Goal: Information Seeking & Learning: Find specific fact

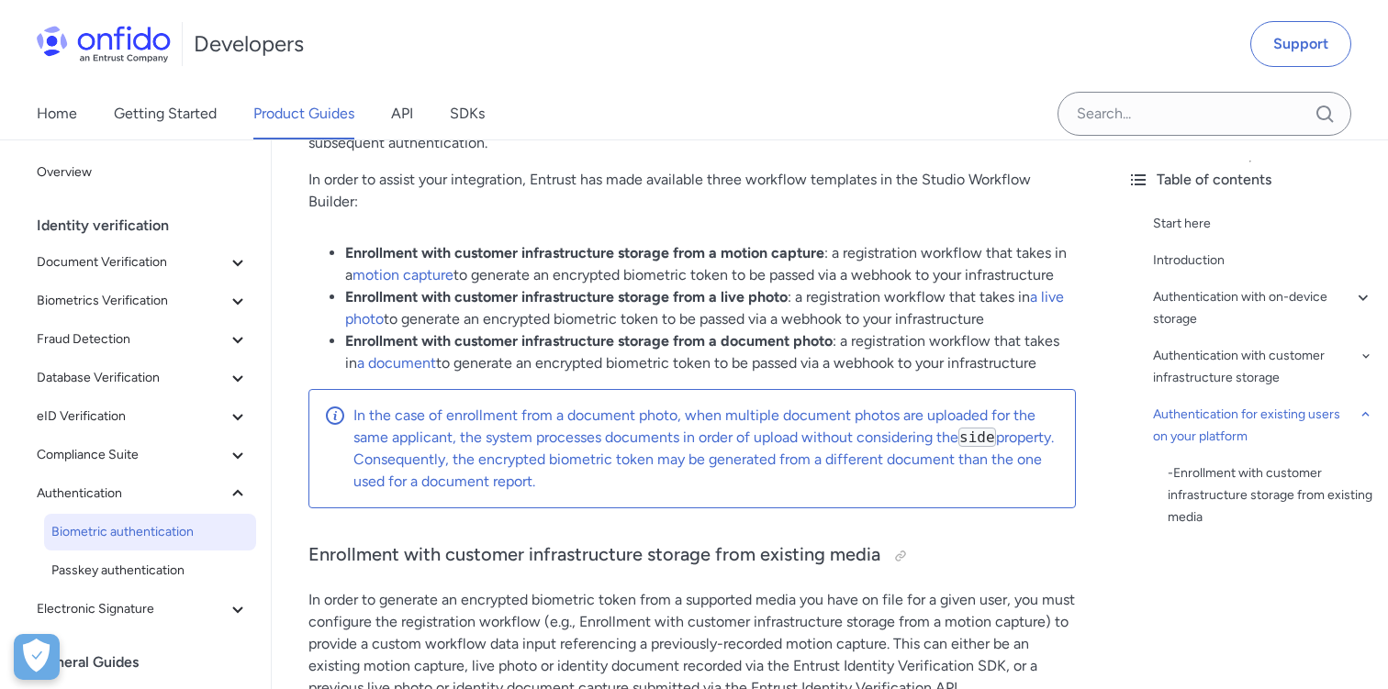
scroll to position [7045, 0]
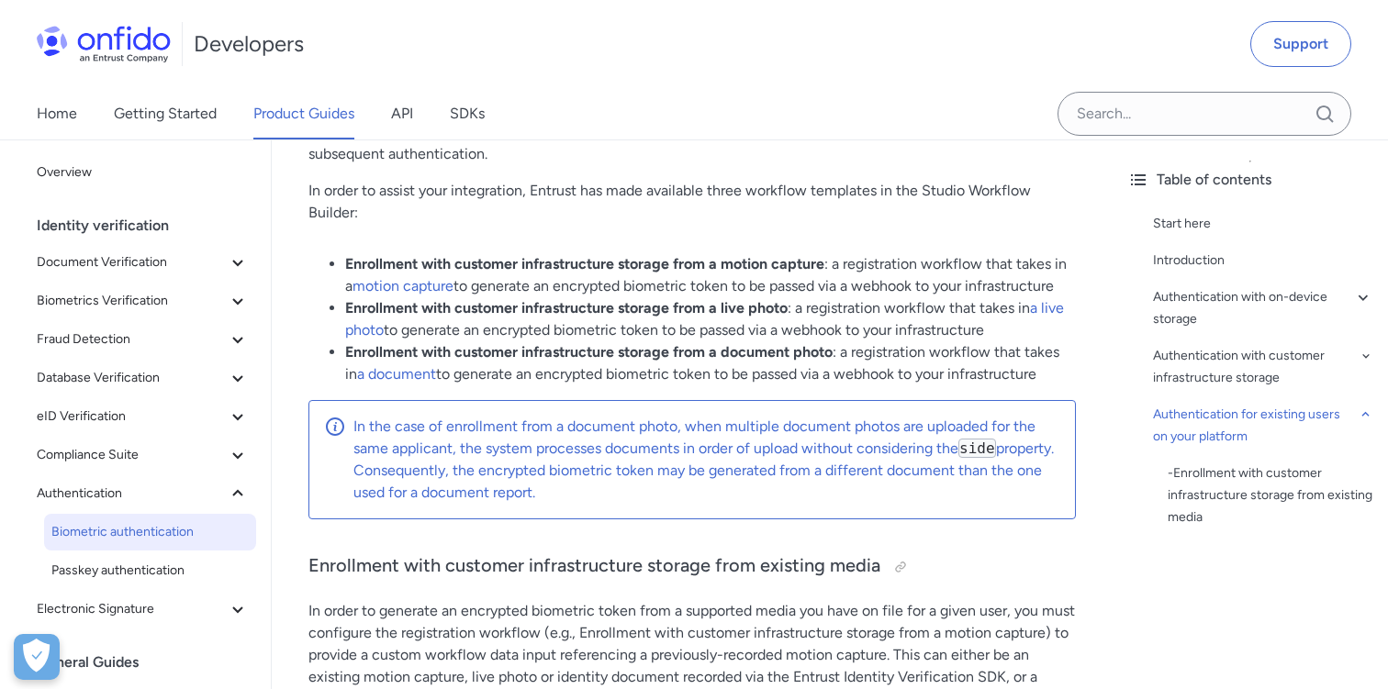
click at [650, 323] on li "Enrollment with customer infrastructure storage from a live photo : a registrat…" at bounding box center [710, 319] width 731 height 44
click at [393, 376] on link "a document" at bounding box center [396, 373] width 79 height 17
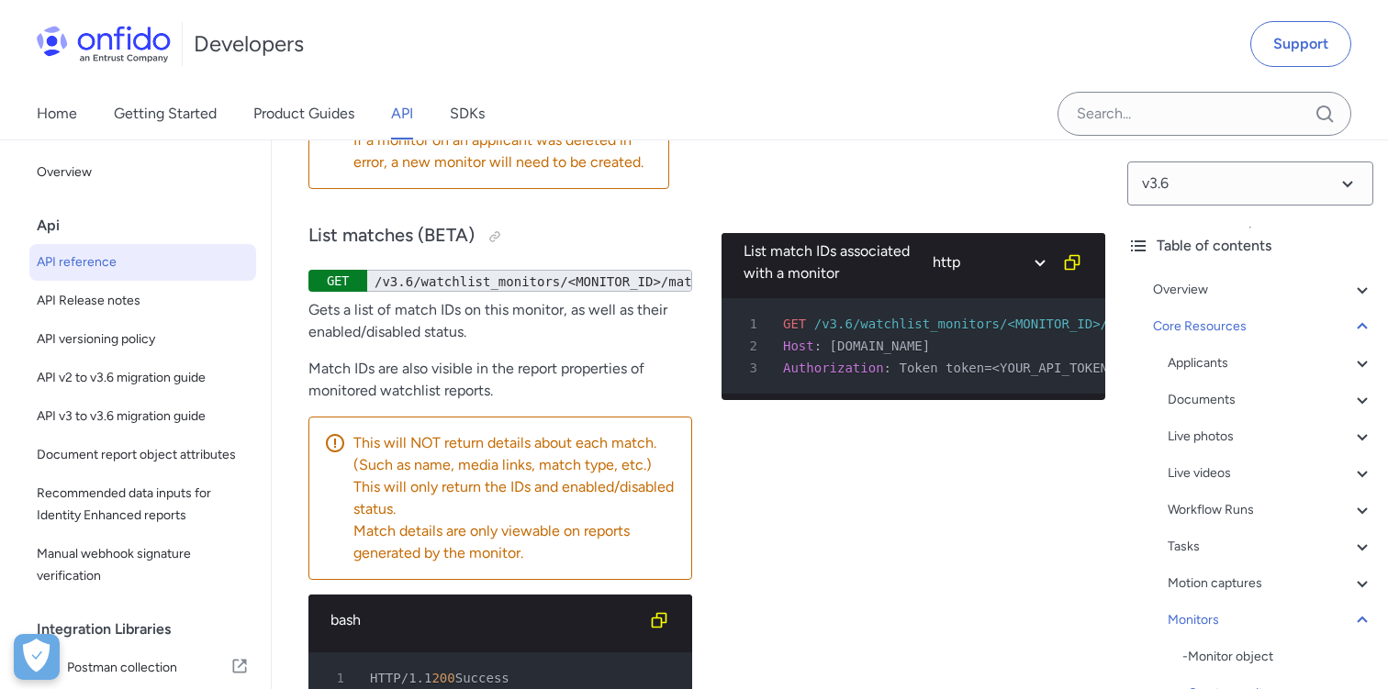
scroll to position [64420, 0]
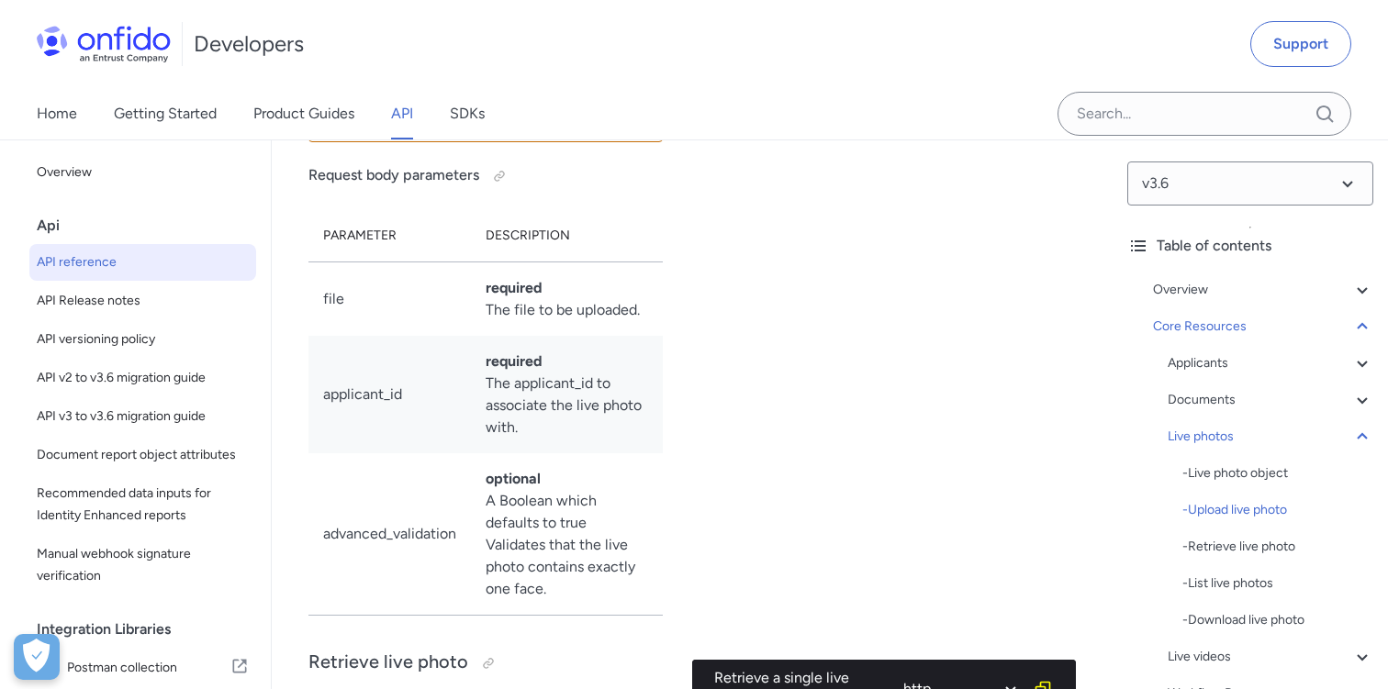
scroll to position [40388, 0]
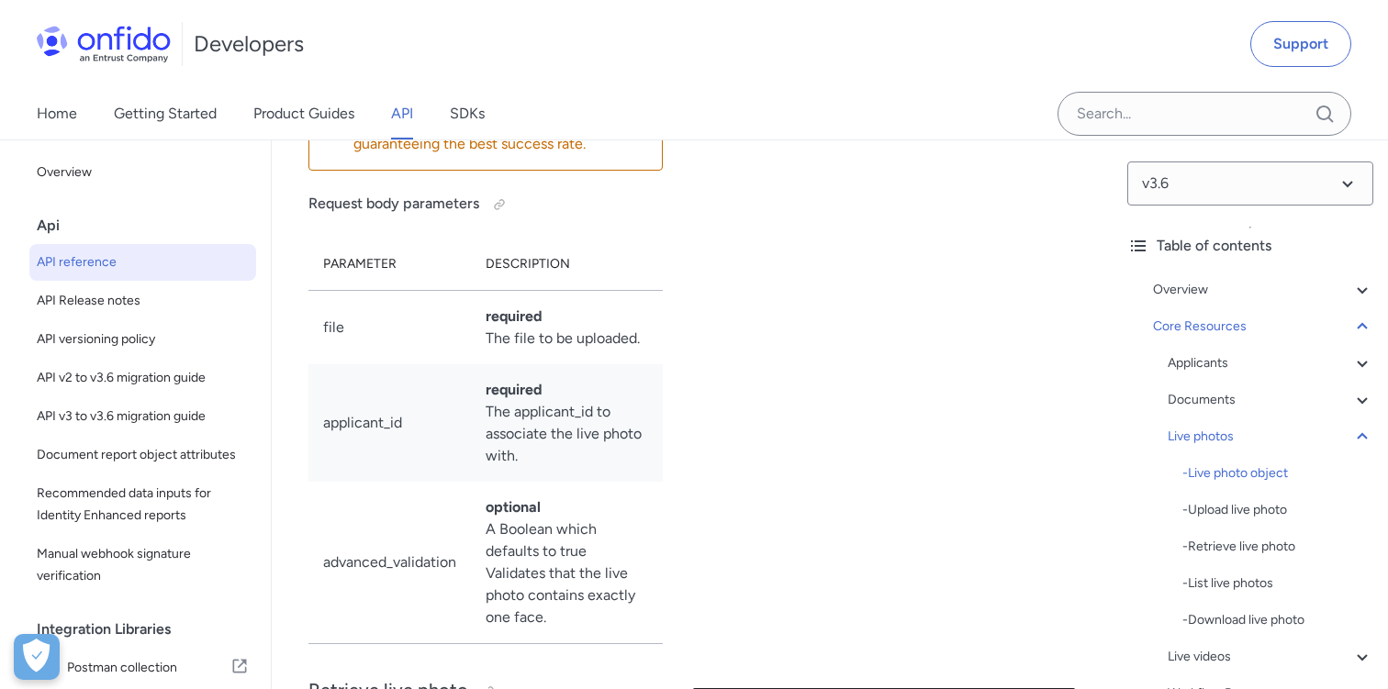
drag, startPoint x: 354, startPoint y: 346, endPoint x: 449, endPoint y: 474, distance: 158.8
drag, startPoint x: 354, startPoint y: 341, endPoint x: 425, endPoint y: 486, distance: 162.2
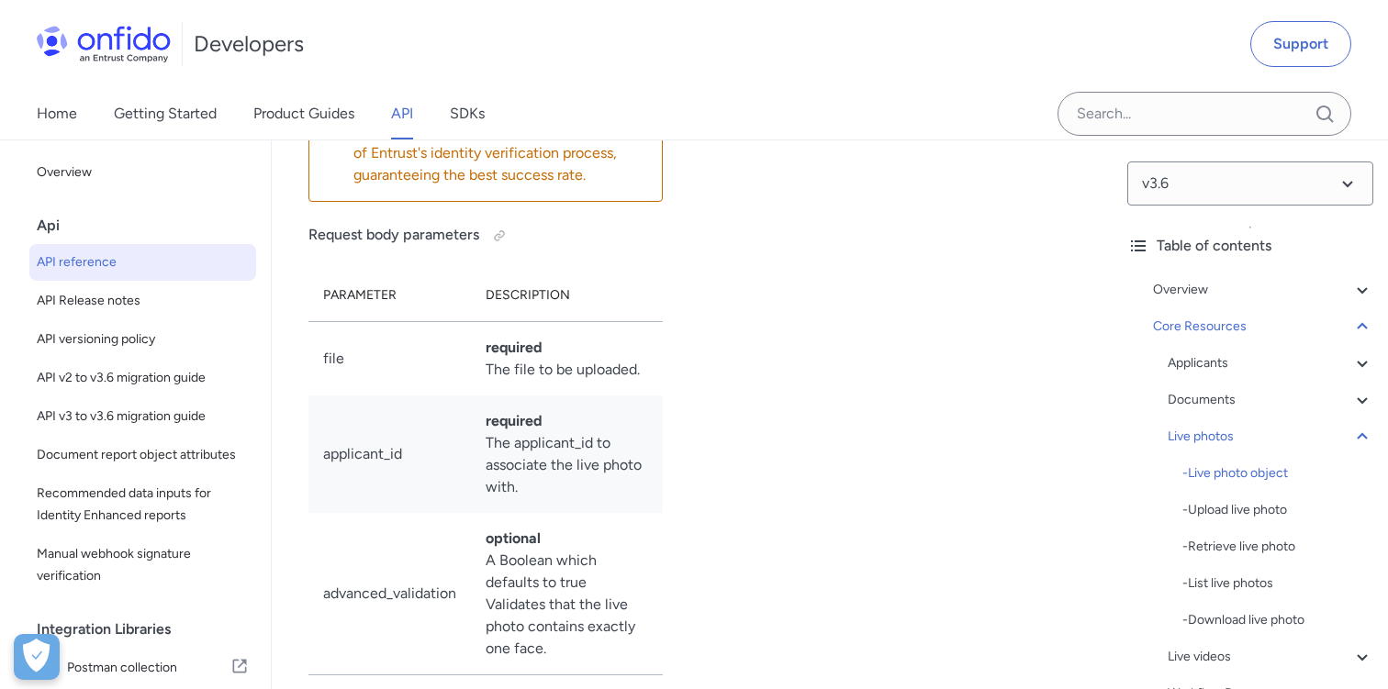
scroll to position [40343, 0]
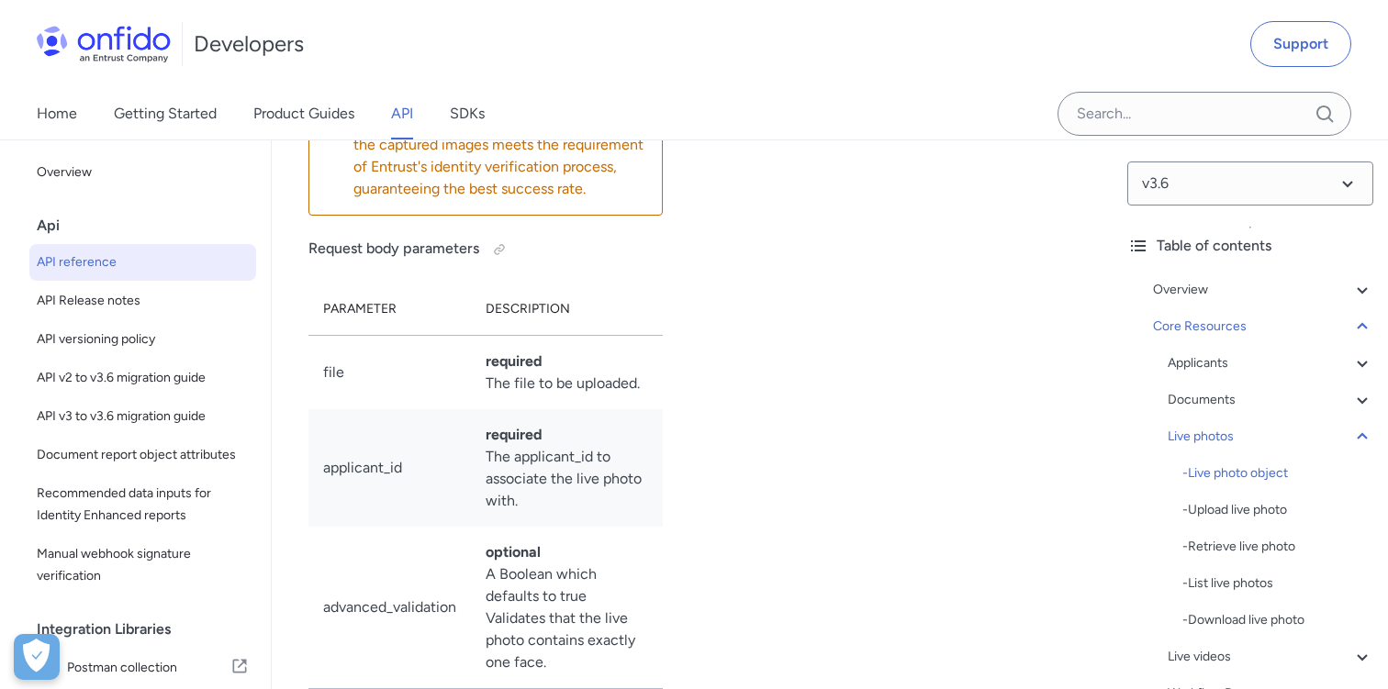
drag, startPoint x: 353, startPoint y: 392, endPoint x: 407, endPoint y: 518, distance: 136.6
drag, startPoint x: 357, startPoint y: 389, endPoint x: 414, endPoint y: 514, distance: 137.2
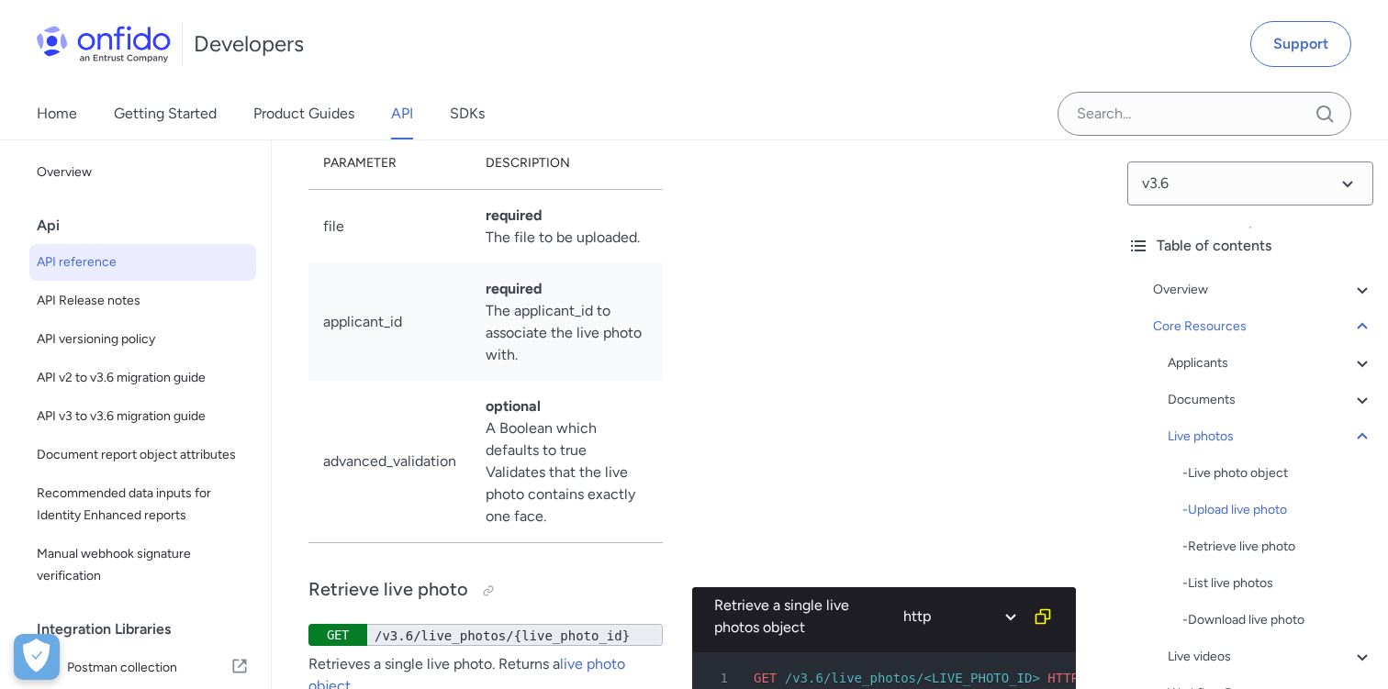
scroll to position [40490, 0]
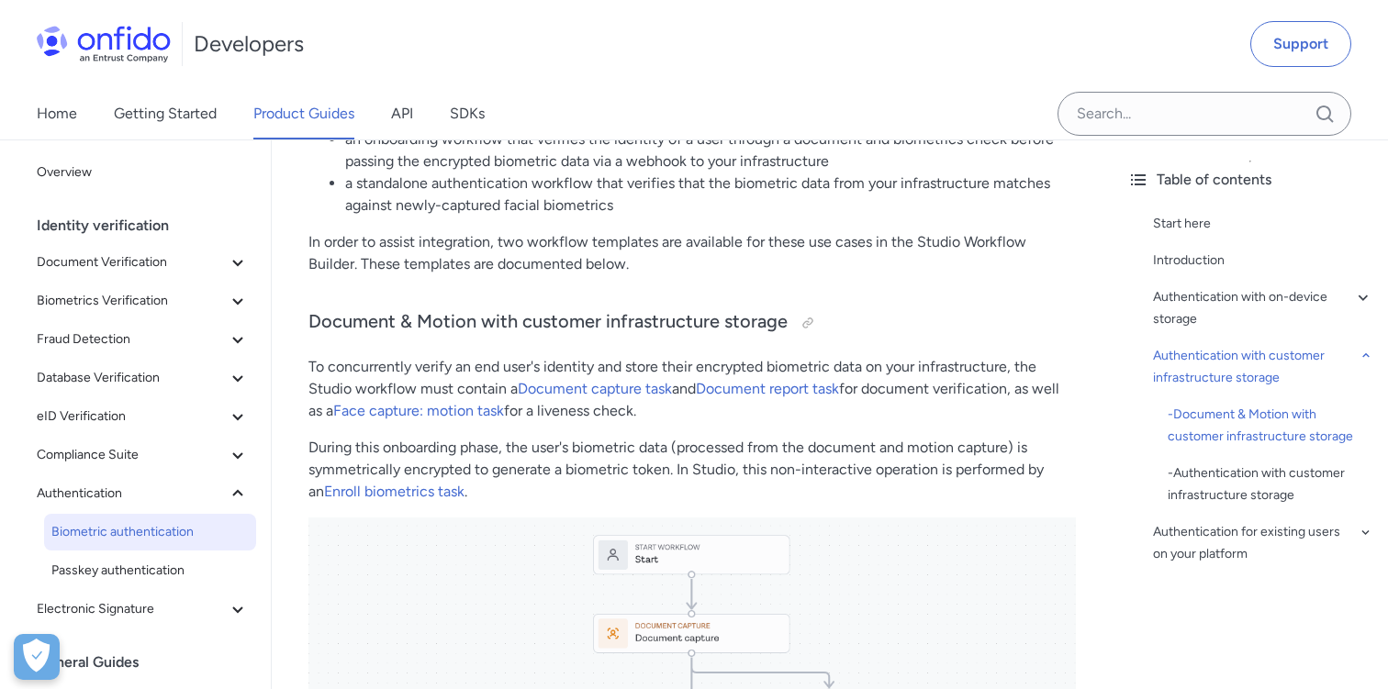
scroll to position [3384, 0]
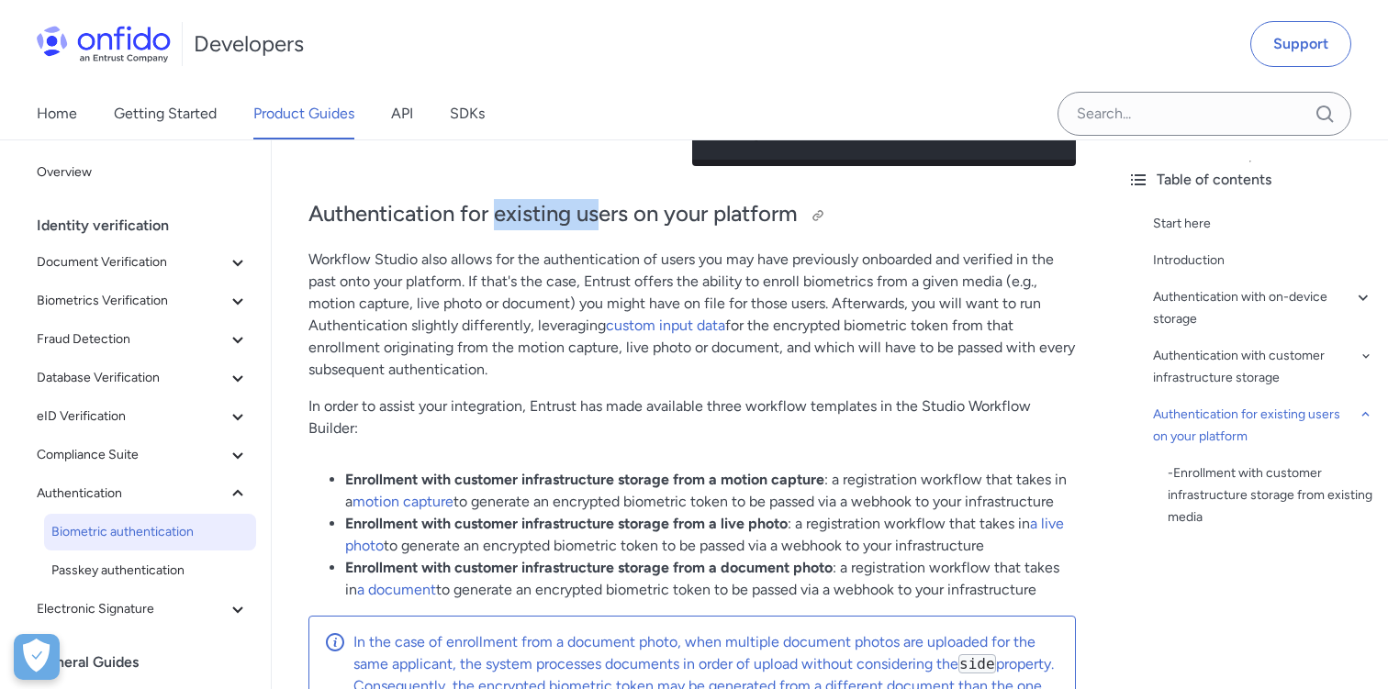
drag, startPoint x: 497, startPoint y: 218, endPoint x: 600, endPoint y: 218, distance: 102.8
click at [600, 218] on h2 "Authentication for existing users on your platform" at bounding box center [691, 214] width 767 height 31
click at [617, 217] on h2 "Authentication for existing users on your platform" at bounding box center [691, 214] width 767 height 31
drag, startPoint x: 498, startPoint y: 212, endPoint x: 632, endPoint y: 208, distance: 134.1
click at [632, 208] on h2 "Authentication for existing users on your platform" at bounding box center [691, 214] width 767 height 31
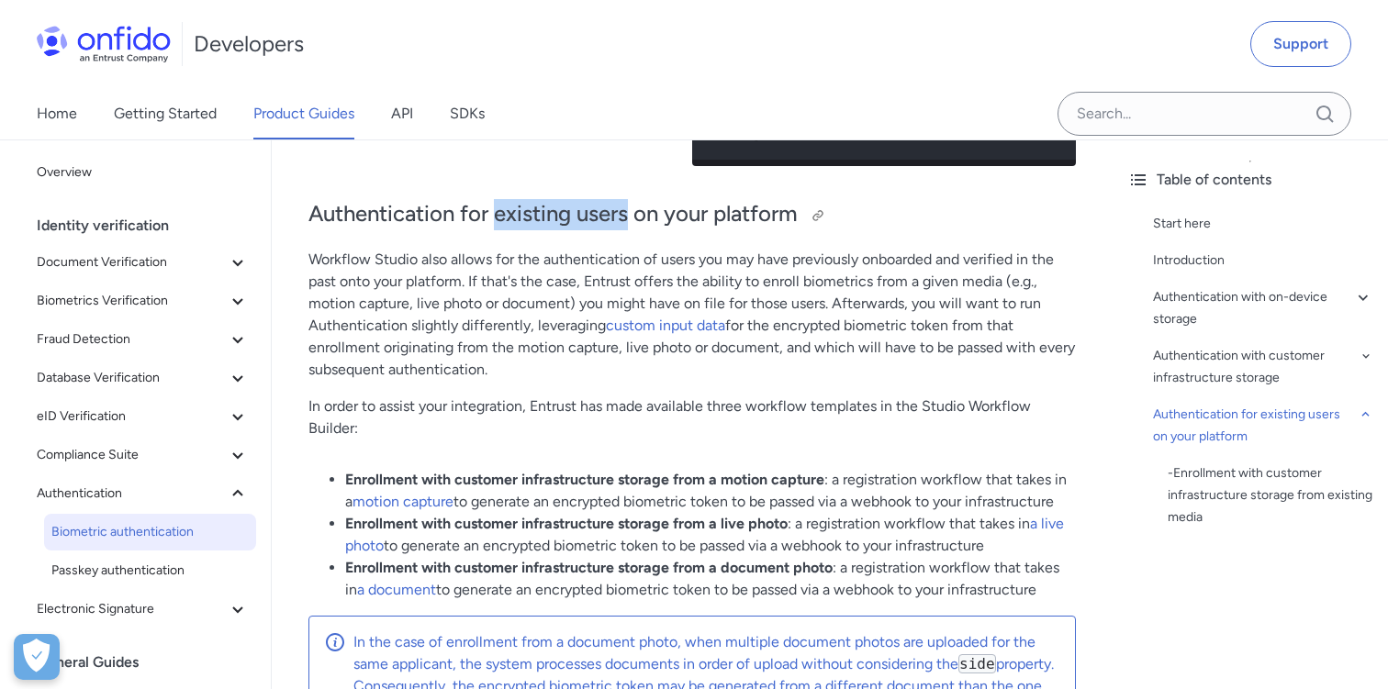
click at [632, 208] on h2 "Authentication for existing users on your platform" at bounding box center [691, 214] width 767 height 31
drag, startPoint x: 497, startPoint y: 216, endPoint x: 631, endPoint y: 215, distance: 134.0
click at [631, 215] on h2 "Authentication for existing users on your platform" at bounding box center [691, 214] width 767 height 31
click at [880, 516] on li "Enrollment with customer infrastructure storage from a live photo : a registrat…" at bounding box center [710, 535] width 731 height 44
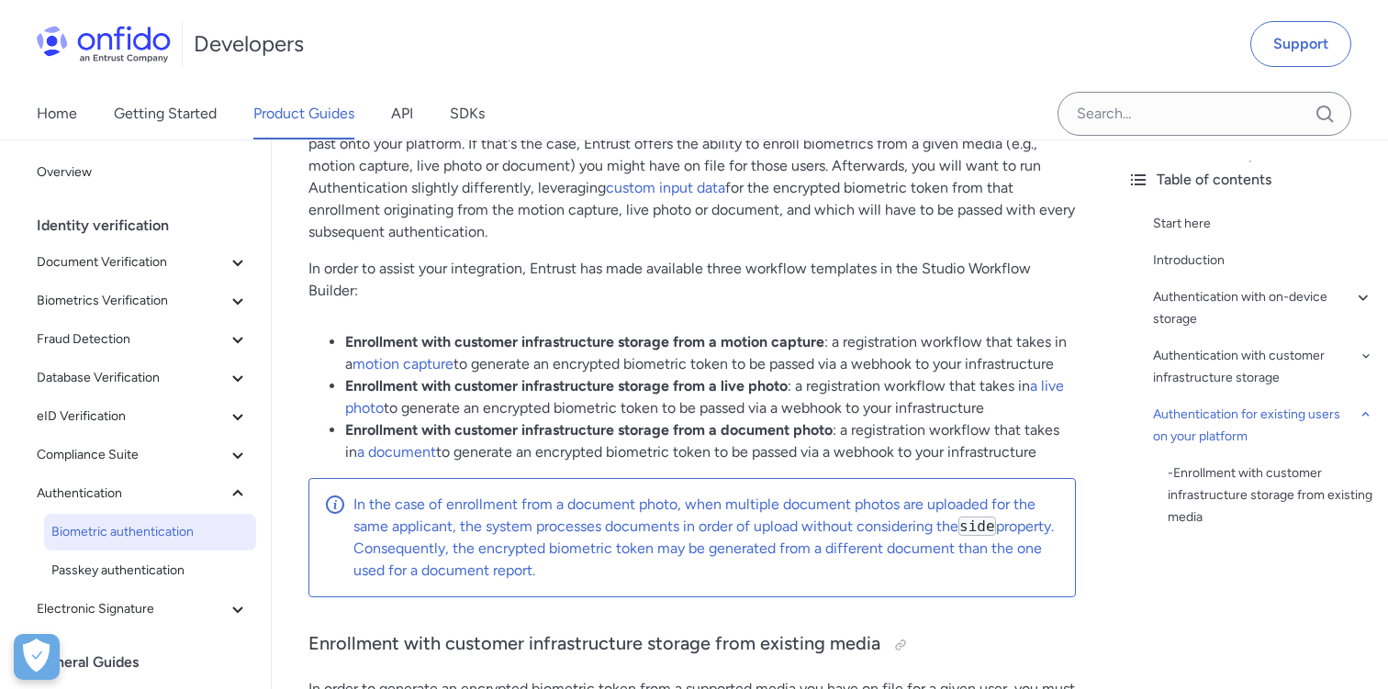
scroll to position [6977, 0]
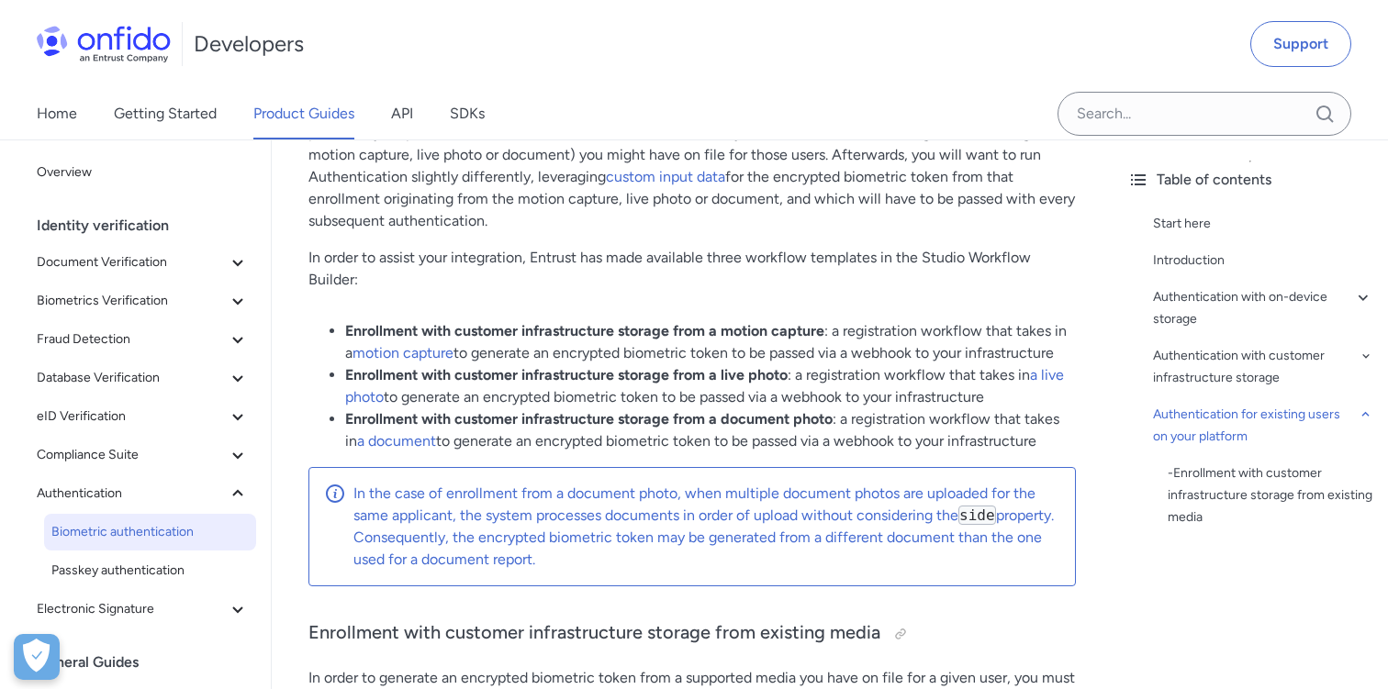
drag, startPoint x: 844, startPoint y: 422, endPoint x: 1050, endPoint y: 441, distance: 207.4
click at [1051, 441] on li "Enrollment with customer infrastructure storage from a document photo : a regis…" at bounding box center [710, 430] width 731 height 44
click at [1050, 441] on li "Enrollment with customer infrastructure storage from a document photo : a regis…" at bounding box center [710, 430] width 731 height 44
drag, startPoint x: 844, startPoint y: 422, endPoint x: 1044, endPoint y: 434, distance: 200.4
click at [1044, 434] on li "Enrollment with customer infrastructure storage from a document photo : a regis…" at bounding box center [710, 430] width 731 height 44
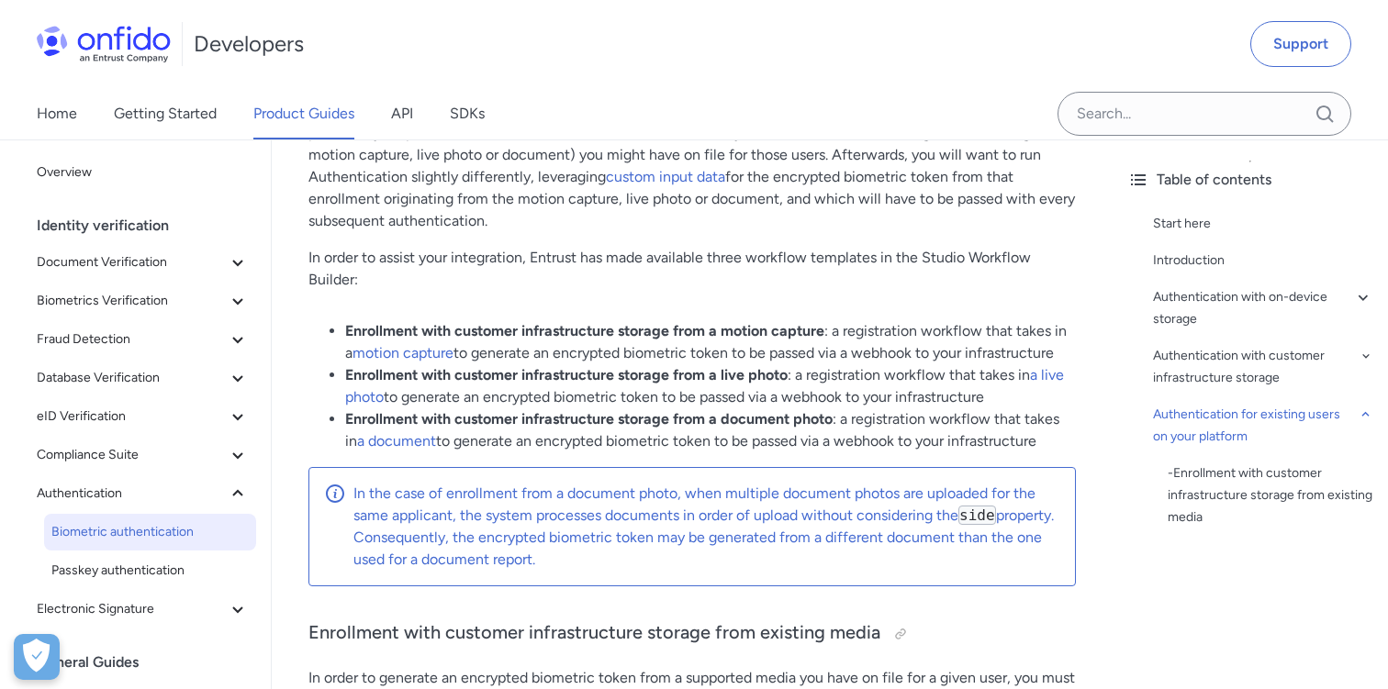
click at [1034, 443] on li "Enrollment with customer infrastructure storage from a document photo : a regis…" at bounding box center [710, 430] width 731 height 44
drag, startPoint x: 844, startPoint y: 419, endPoint x: 1043, endPoint y: 445, distance: 200.0
click at [1043, 445] on li "Enrollment with customer infrastructure storage from a document photo : a regis…" at bounding box center [710, 430] width 731 height 44
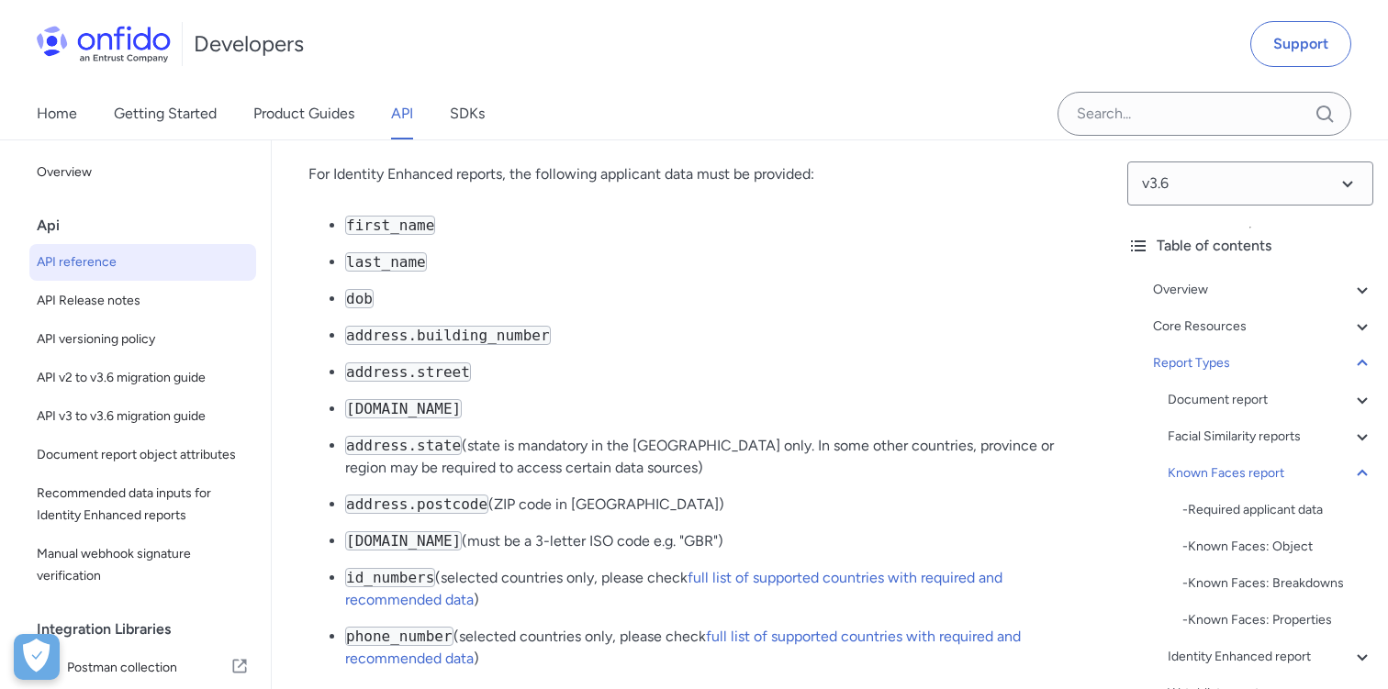
scroll to position [120144, 0]
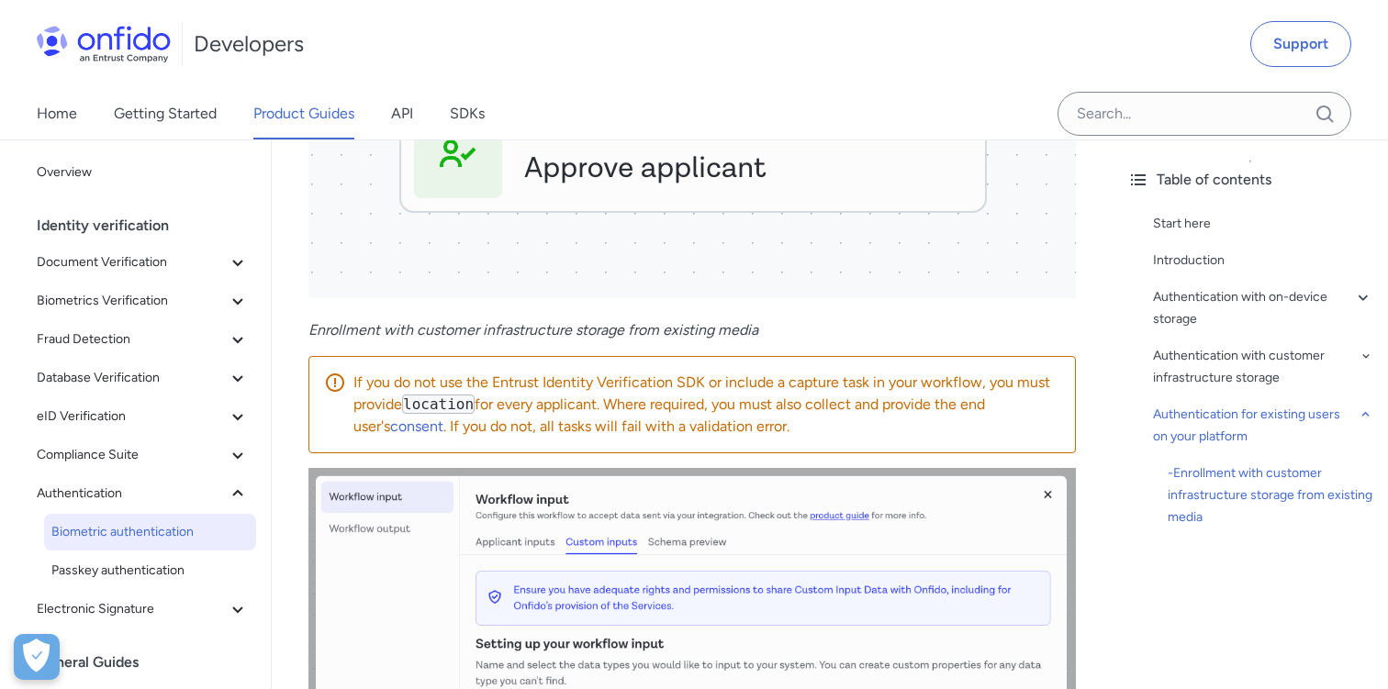
scroll to position [8178, 0]
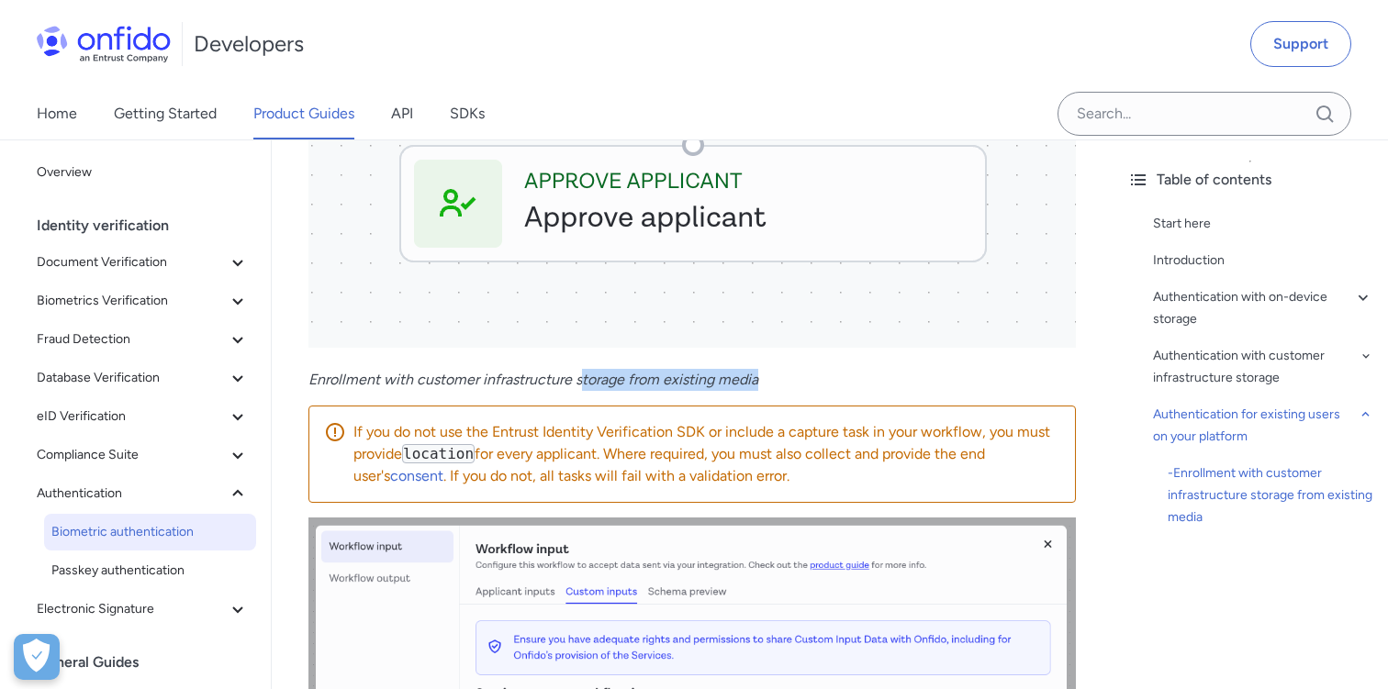
drag, startPoint x: 579, startPoint y: 380, endPoint x: 766, endPoint y: 379, distance: 187.2
click at [766, 380] on p "Enrollment with customer infrastructure storage from existing media" at bounding box center [691, 380] width 767 height 22
click at [735, 376] on em "Enrollment with customer infrastructure storage from existing media" at bounding box center [533, 379] width 450 height 17
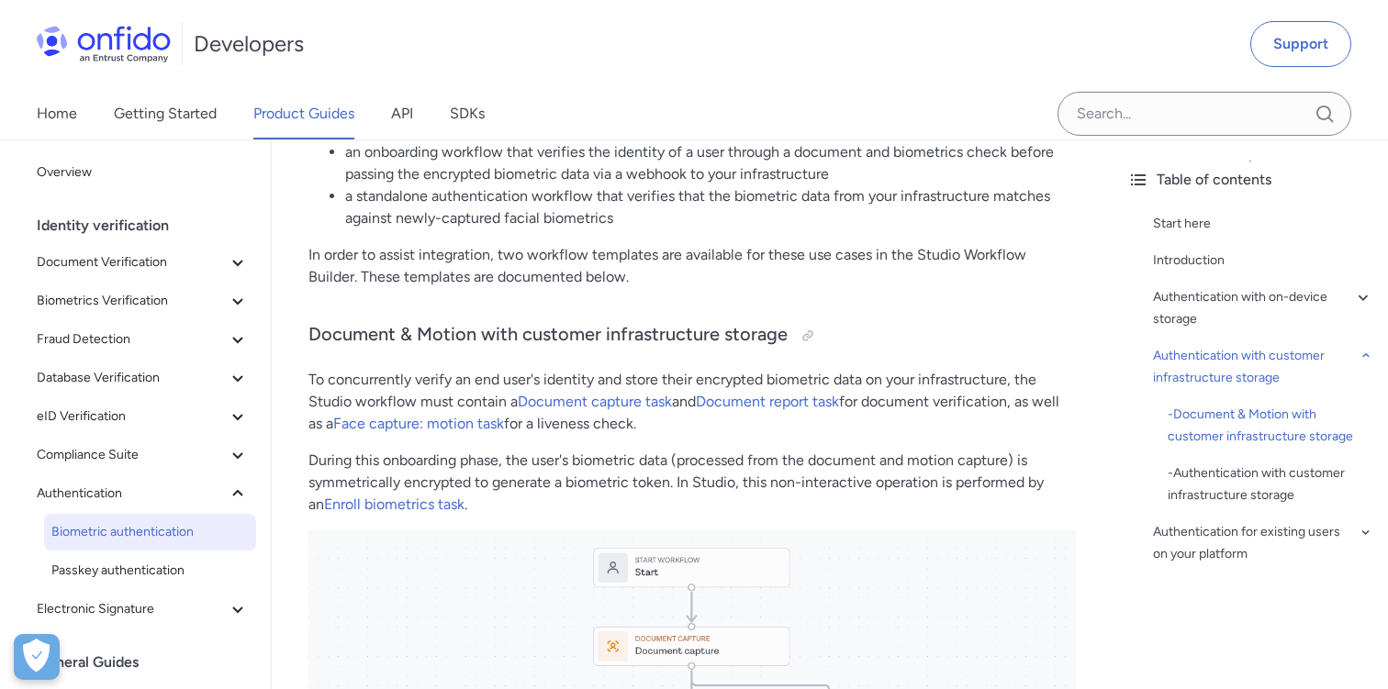
scroll to position [2831, 0]
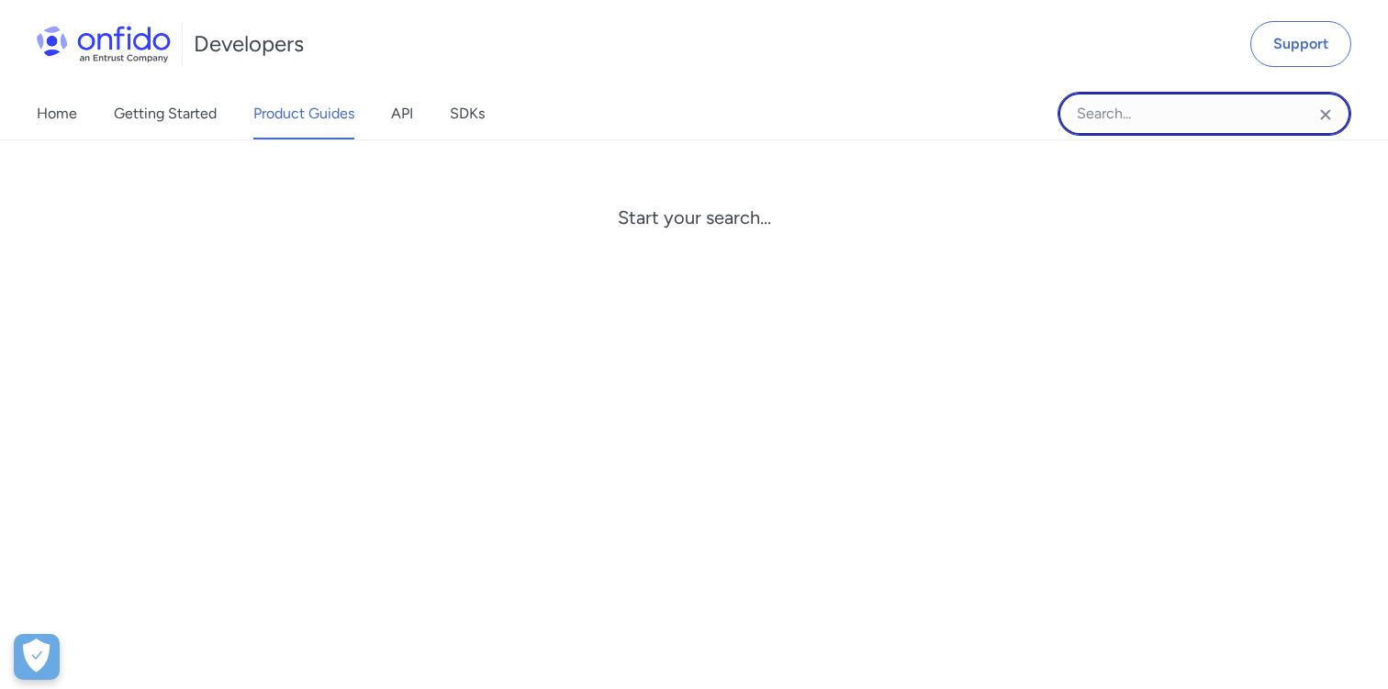
click at [1173, 97] on input "Onfido search input field" at bounding box center [1204, 114] width 294 height 44
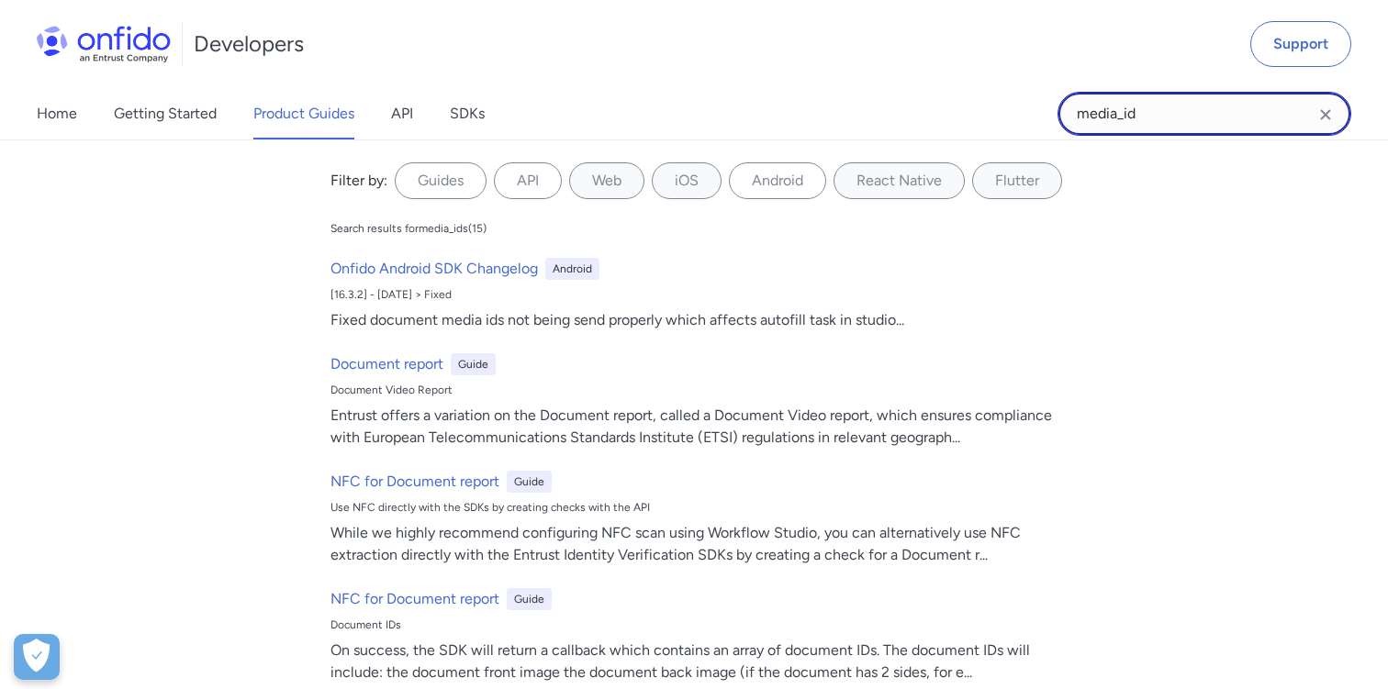
type input "media_id"
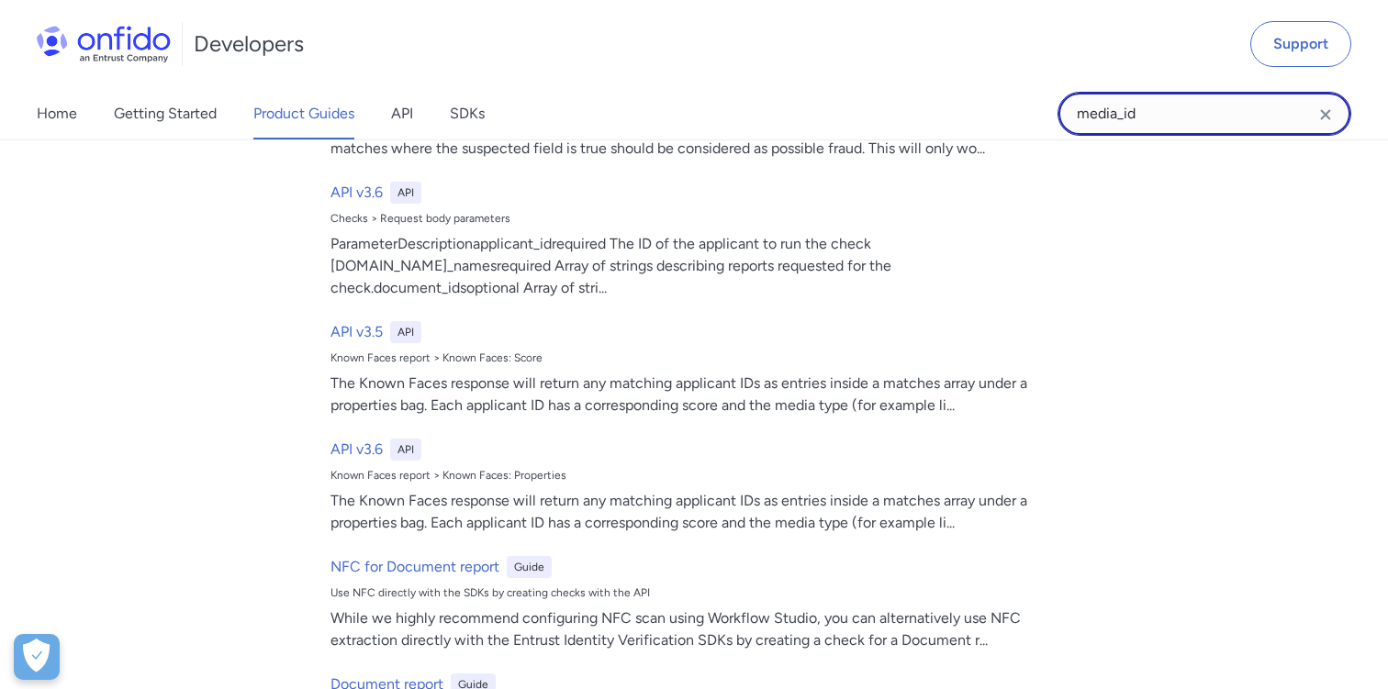
scroll to position [520, 0]
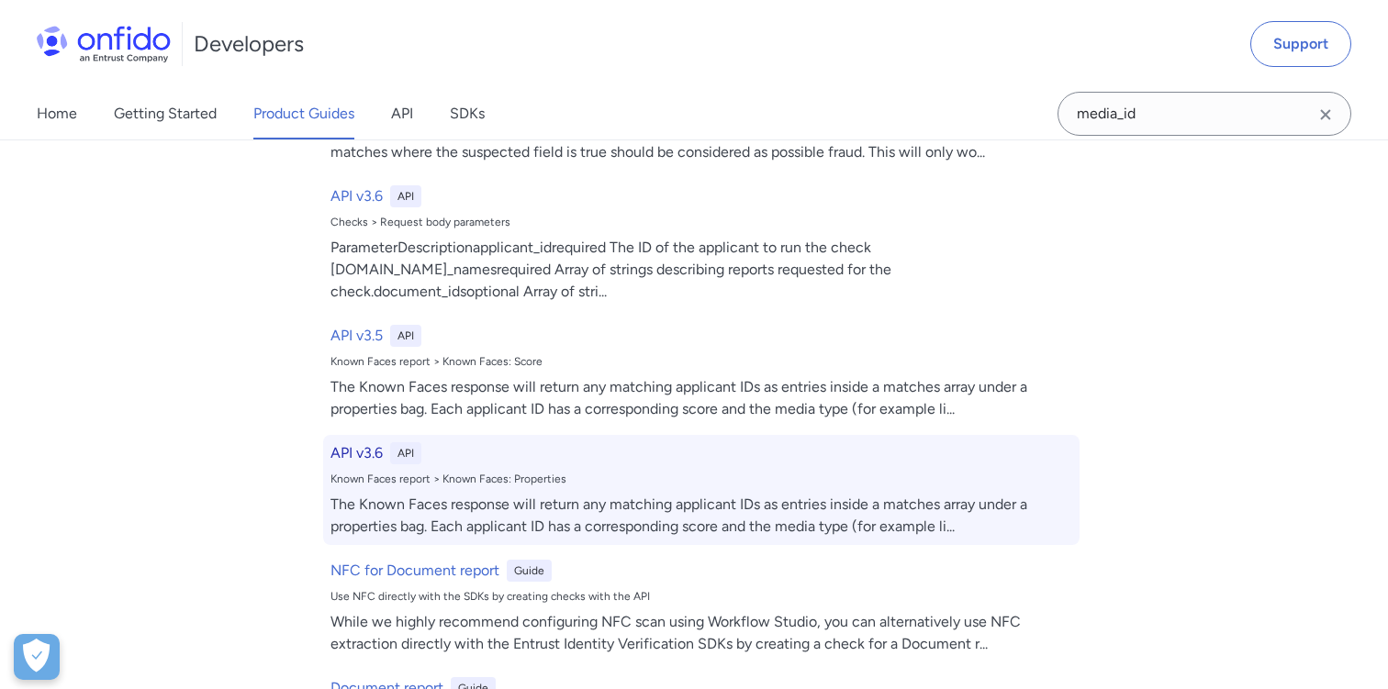
click at [349, 442] on h6 "API v3.6" at bounding box center [356, 453] width 52 height 22
select select "http"
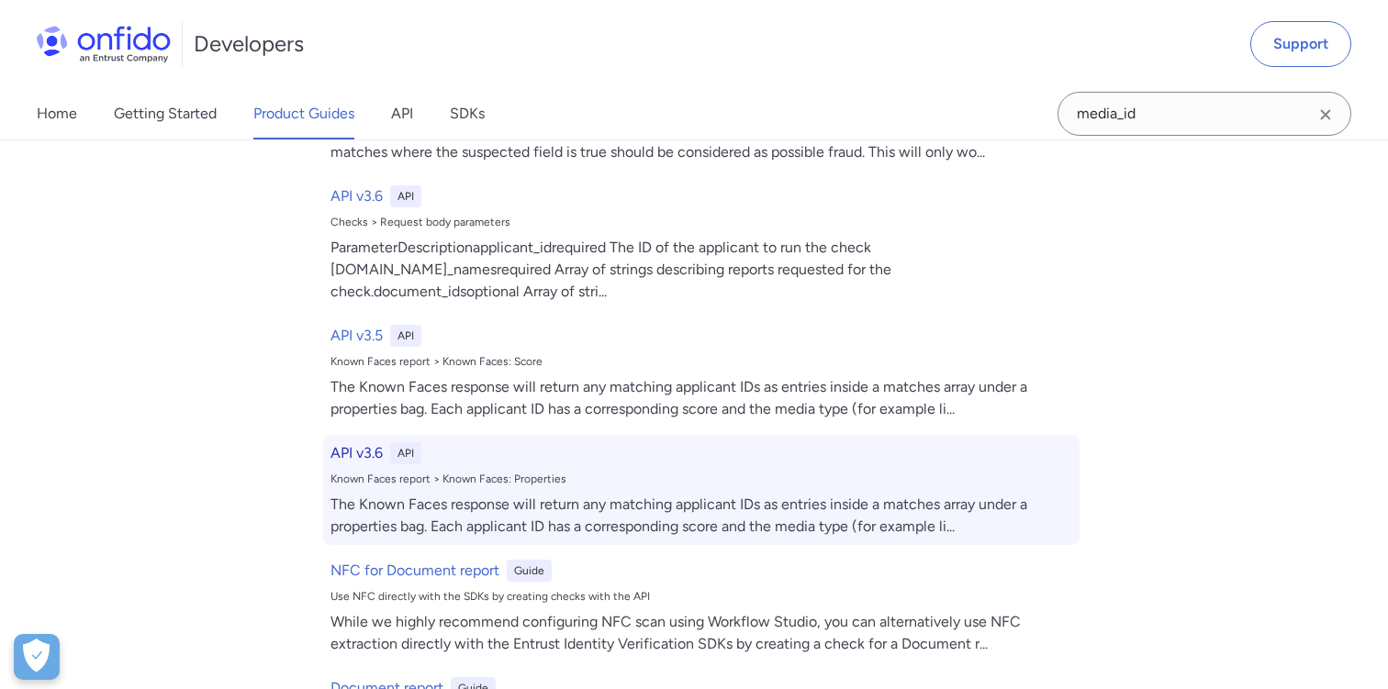
select select "http"
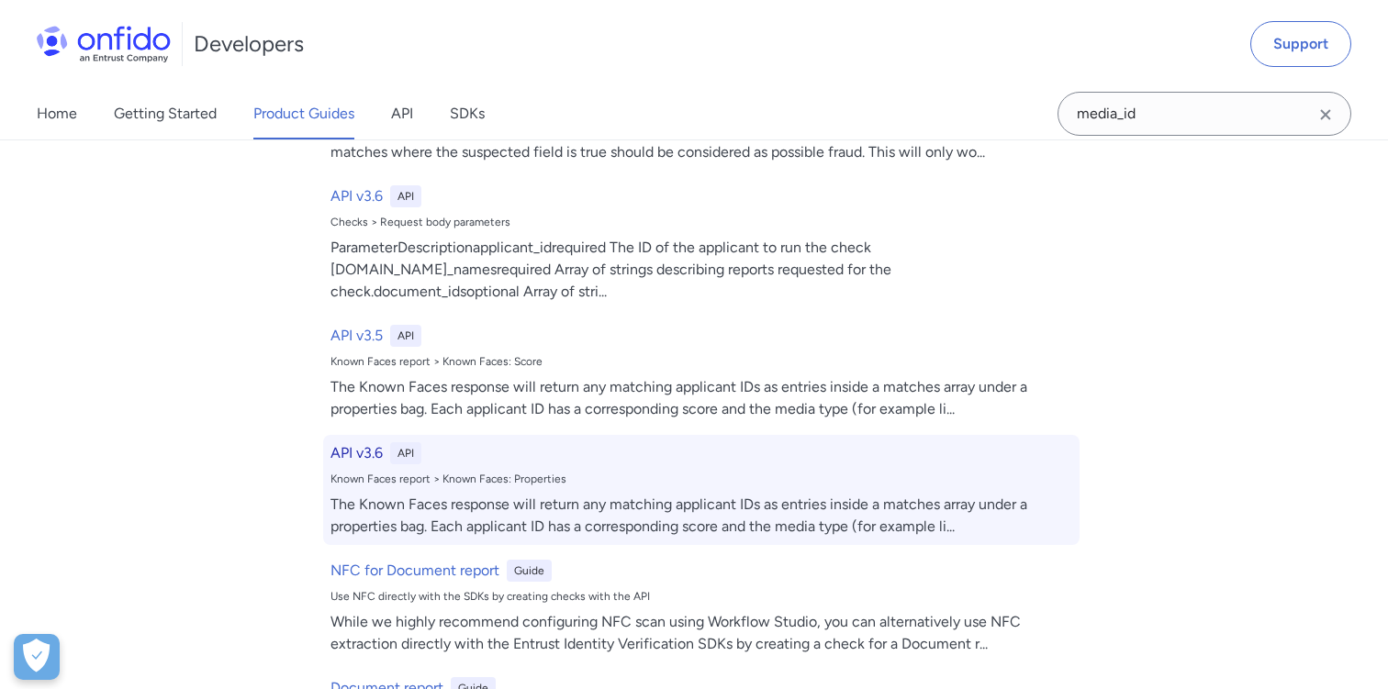
select select "http"
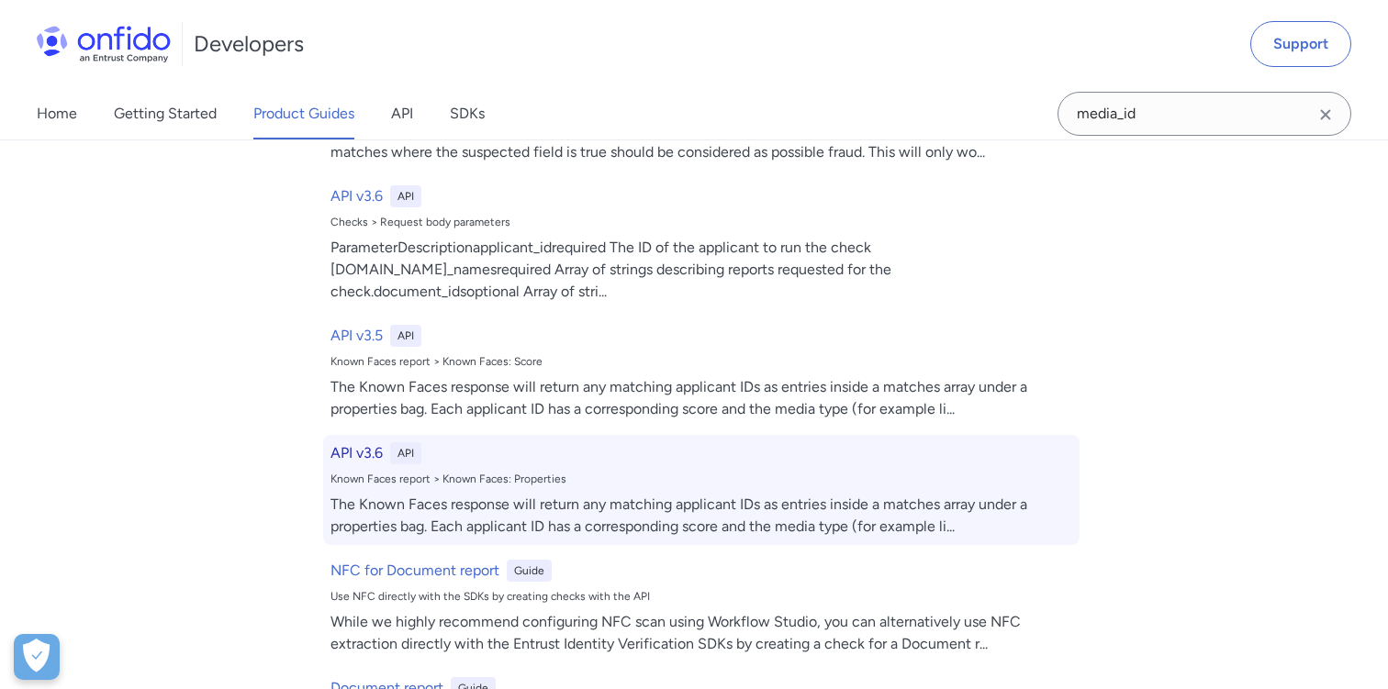
select select "http"
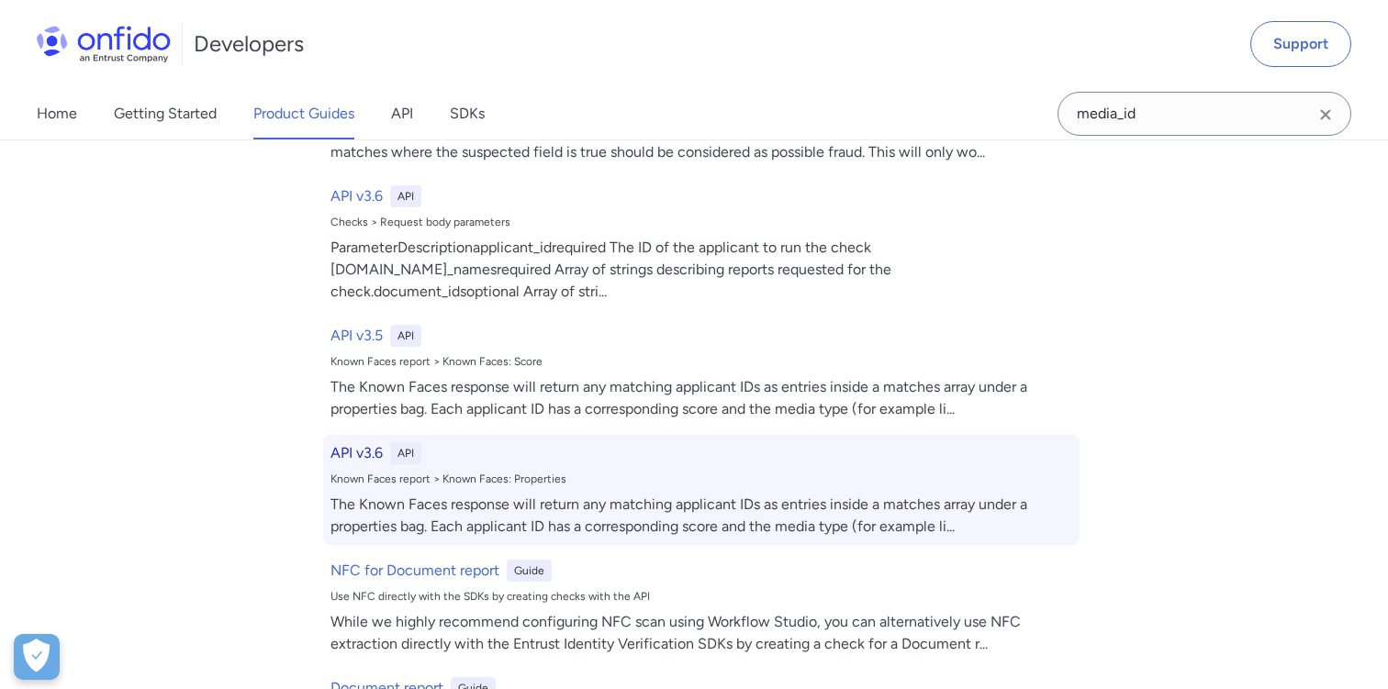
select select "http"
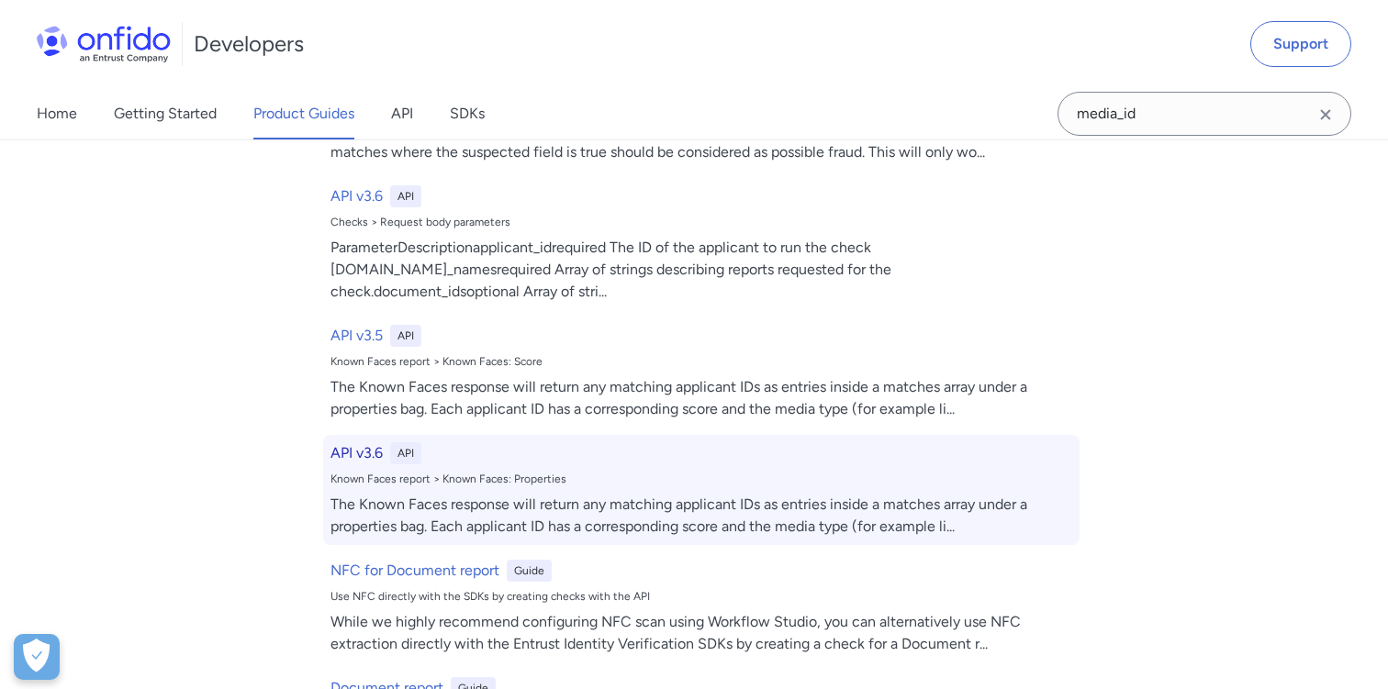
select select "http"
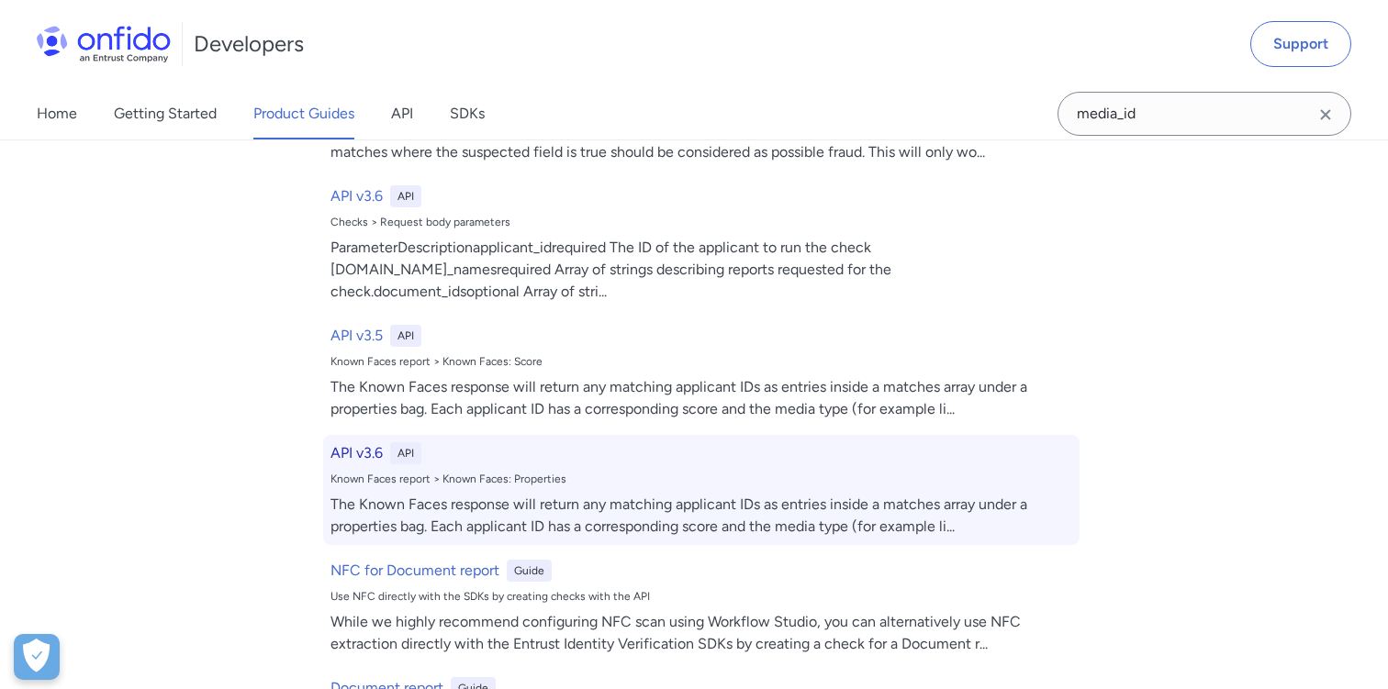
select select "http"
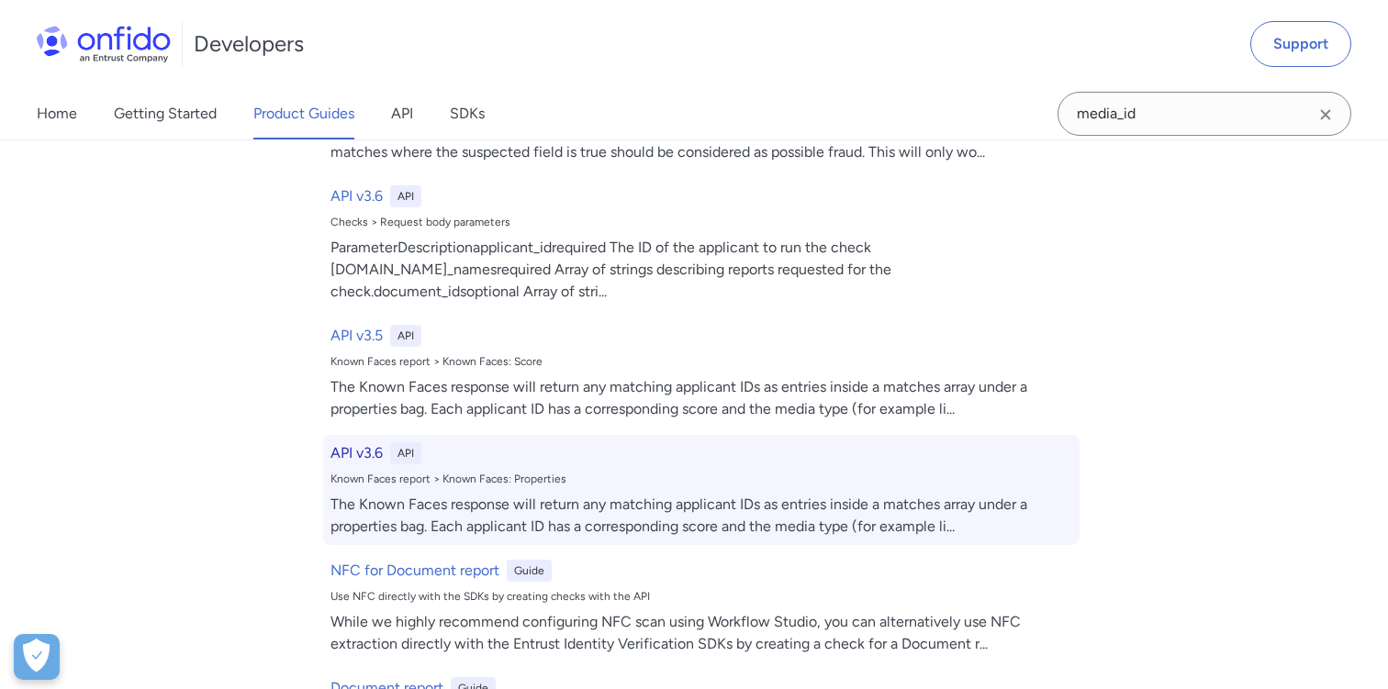
select select "http"
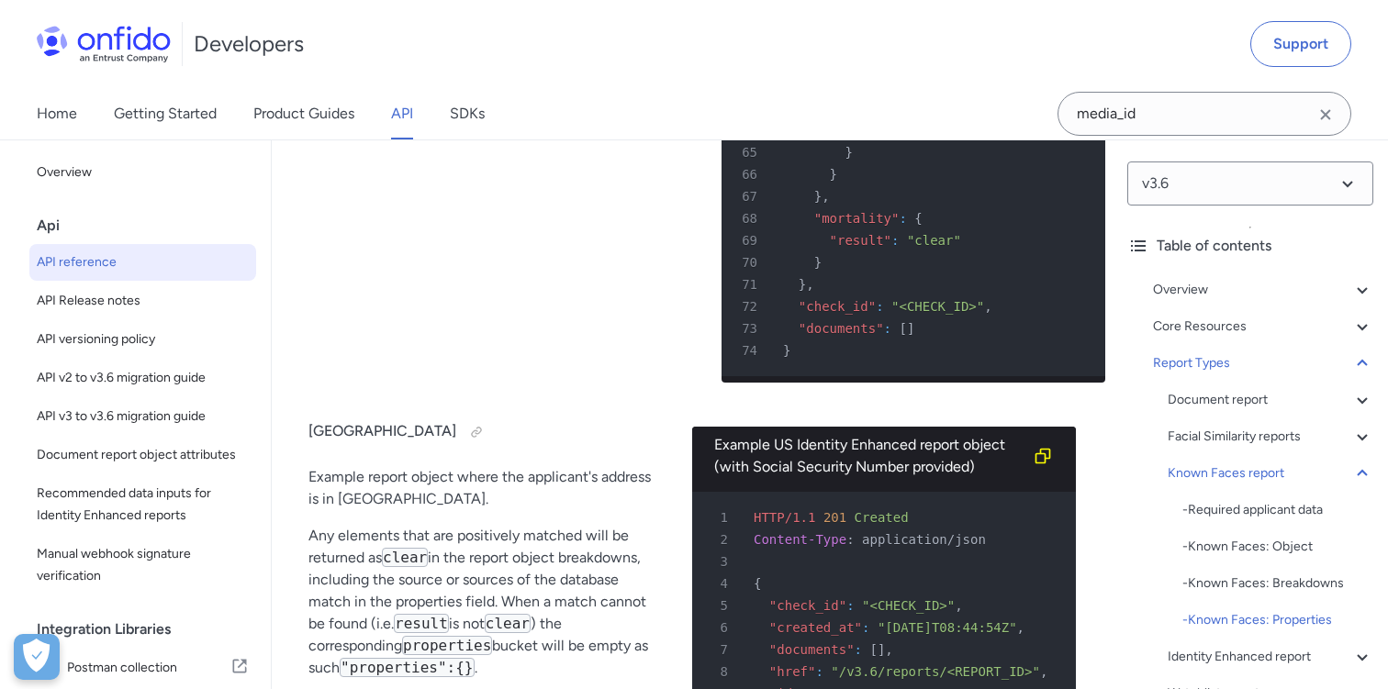
scroll to position [122326, 0]
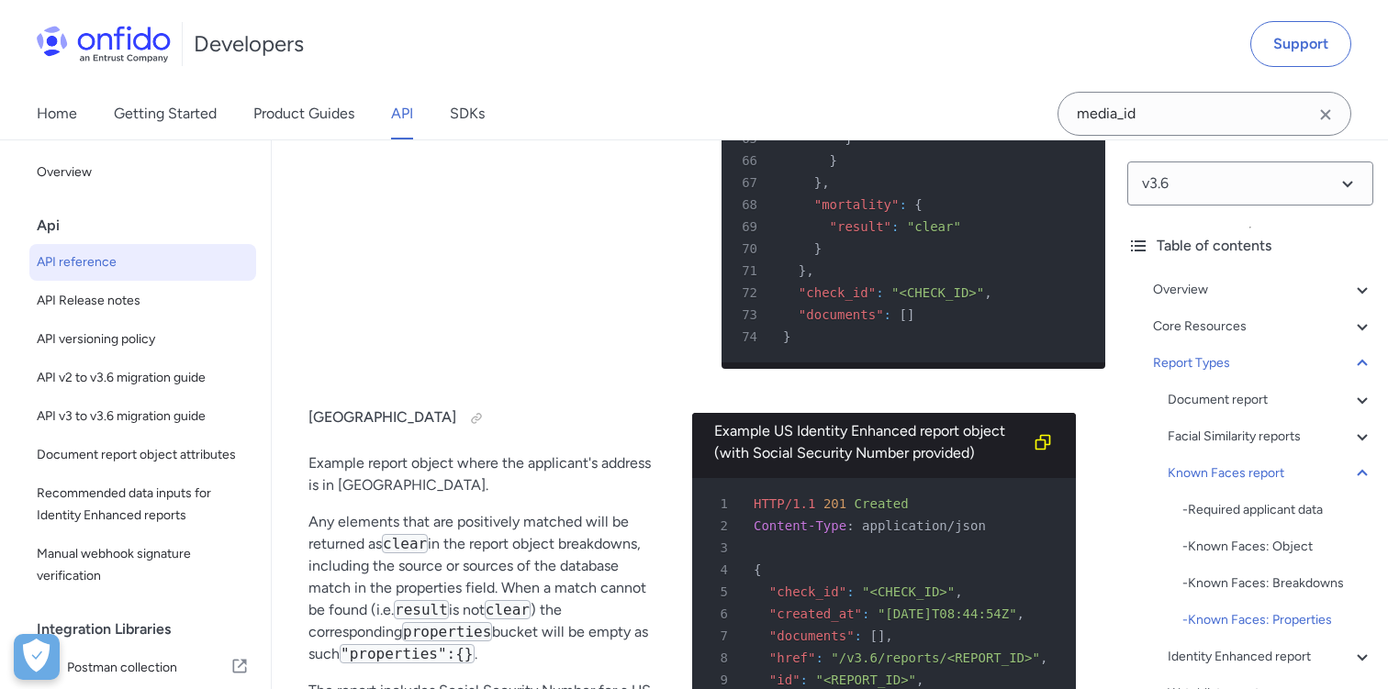
drag, startPoint x: 503, startPoint y: 341, endPoint x: 578, endPoint y: 341, distance: 75.3
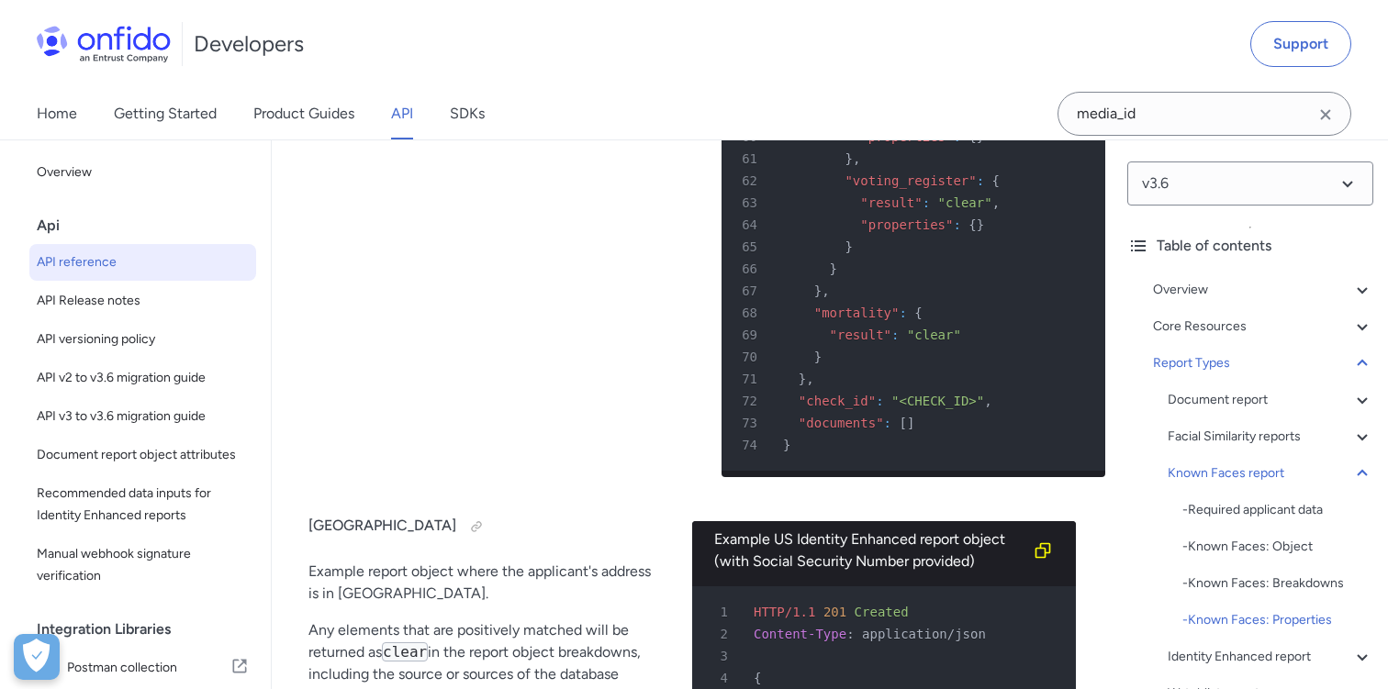
scroll to position [122203, 0]
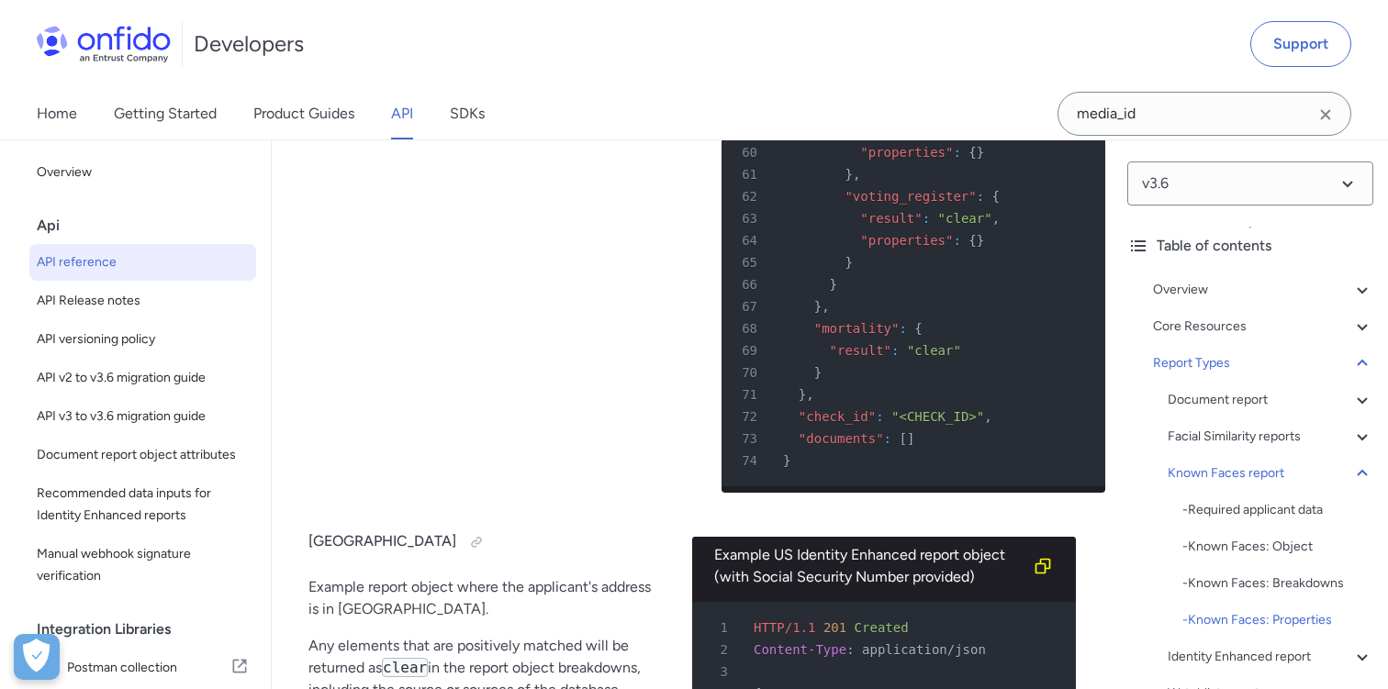
drag, startPoint x: 503, startPoint y: 467, endPoint x: 610, endPoint y: 465, distance: 107.4
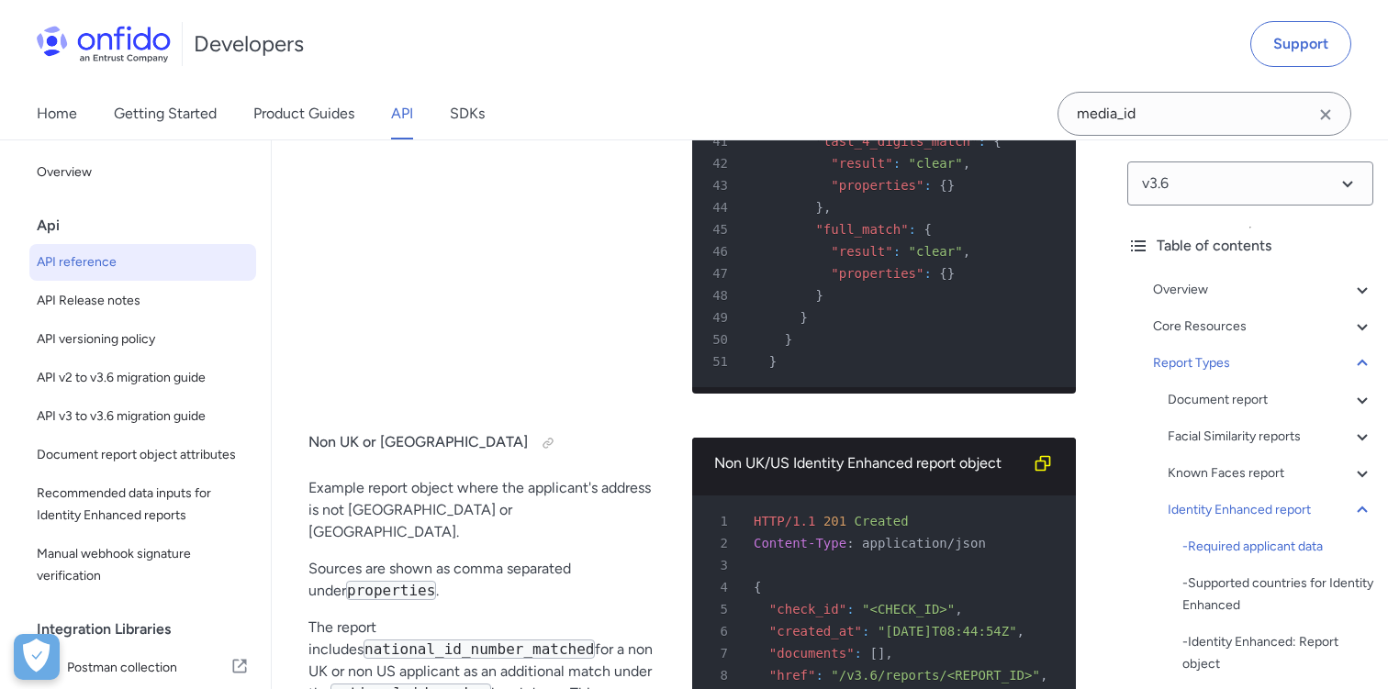
scroll to position [123676, 0]
